Goal: Check status: Check status

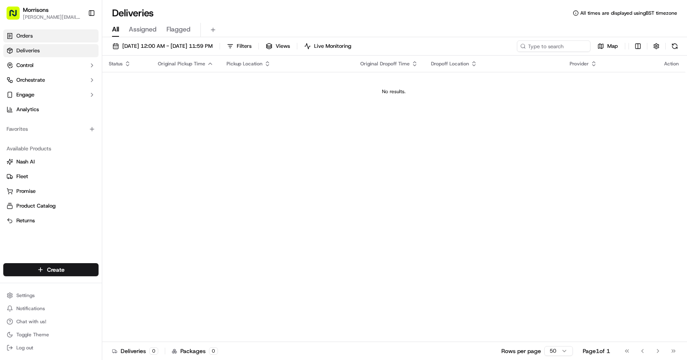
click at [32, 35] on span "Orders" at bounding box center [24, 35] width 16 height 7
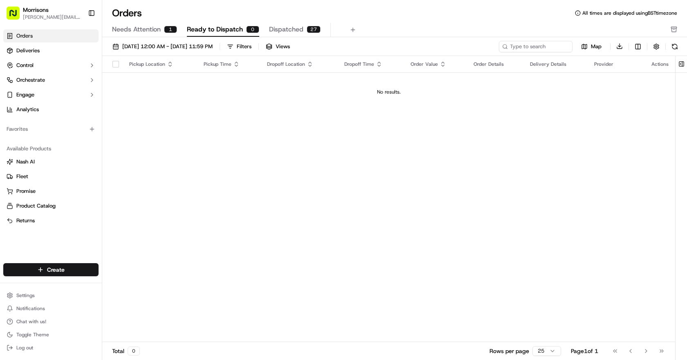
click at [276, 31] on span "Dispatched" at bounding box center [286, 30] width 34 height 10
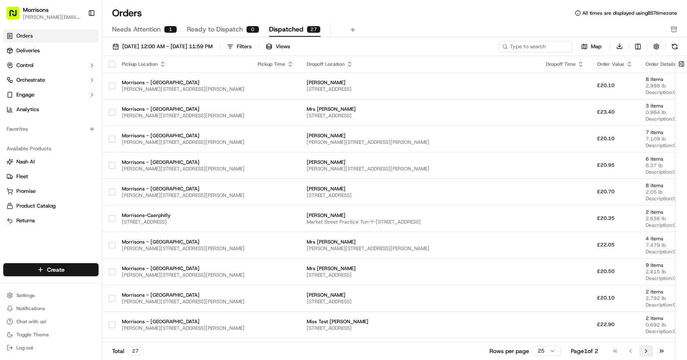
click at [644, 353] on button "Go to next page" at bounding box center [646, 351] width 14 height 11
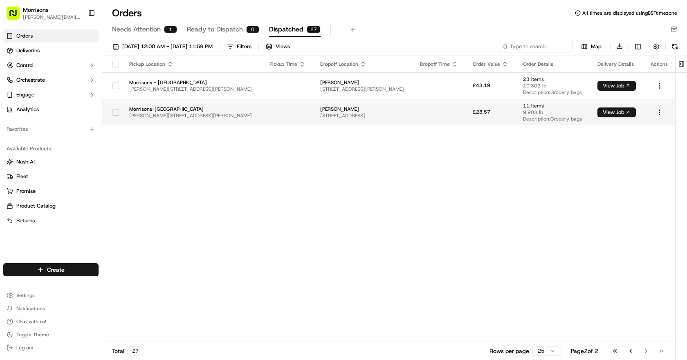
click at [392, 122] on td "[PERSON_NAME] [STREET_ADDRESS][PERSON_NAME]" at bounding box center [364, 112] width 100 height 27
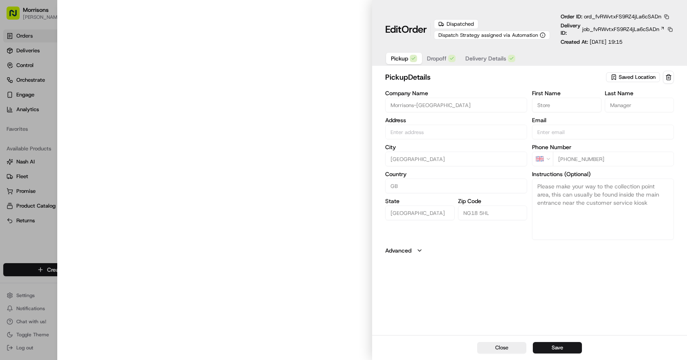
type input "[PERSON_NAME][STREET_ADDRESS][PERSON_NAME]"
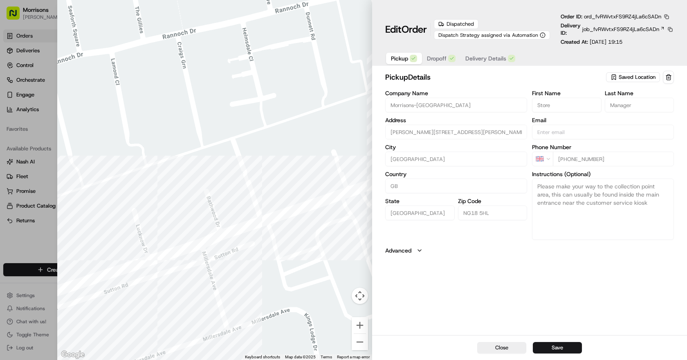
drag, startPoint x: 244, startPoint y: 253, endPoint x: 146, endPoint y: 335, distance: 128.3
click at [146, 335] on div at bounding box center [214, 180] width 315 height 360
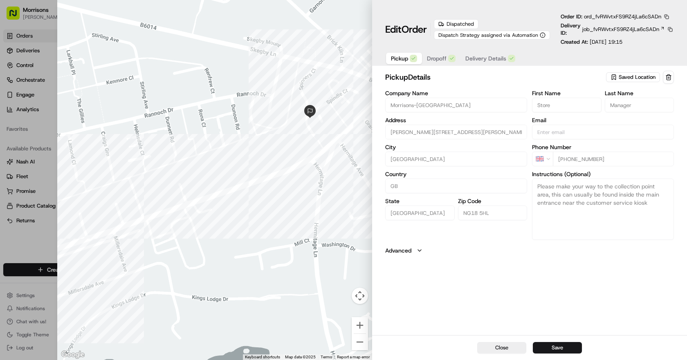
drag, startPoint x: 269, startPoint y: 280, endPoint x: 163, endPoint y: 258, distance: 108.3
click at [163, 258] on div at bounding box center [214, 180] width 315 height 360
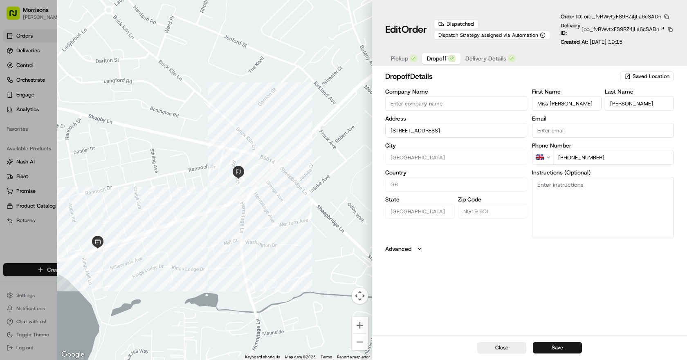
click at [450, 58] on icon "button" at bounding box center [452, 58] width 5 height 5
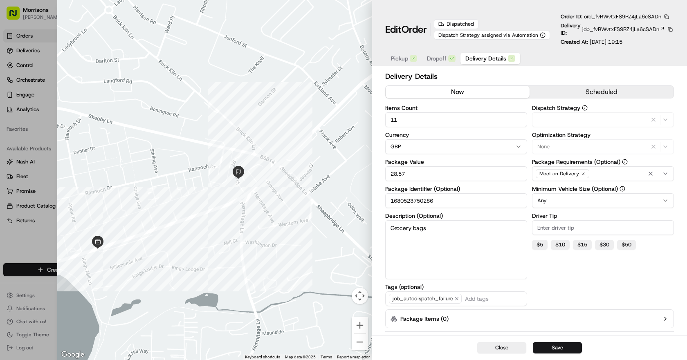
click at [502, 62] on span "Delivery Details" at bounding box center [486, 58] width 41 height 8
click at [491, 350] on button "Close" at bounding box center [501, 347] width 49 height 11
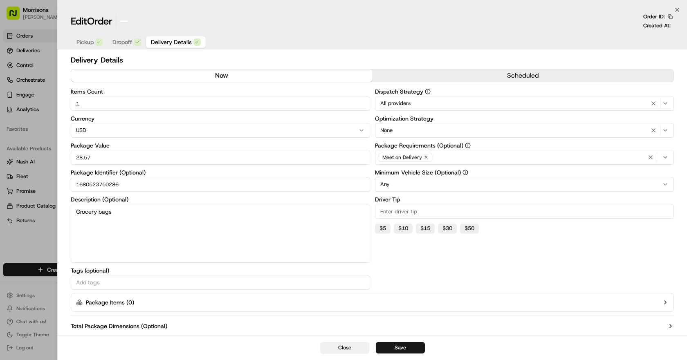
type input "1"
